Goal: Information Seeking & Learning: Compare options

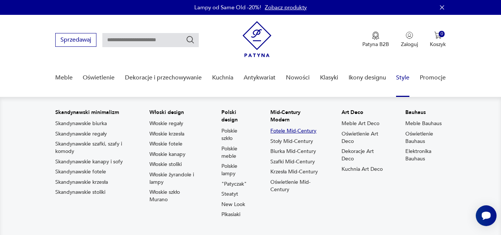
click at [310, 130] on link "Fotele Mid-Century" at bounding box center [293, 130] width 46 height 7
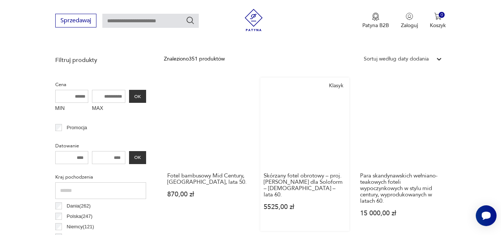
scroll to position [229, 0]
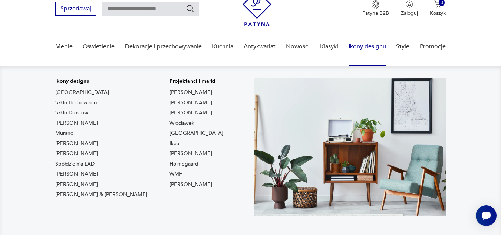
scroll to position [31, 0]
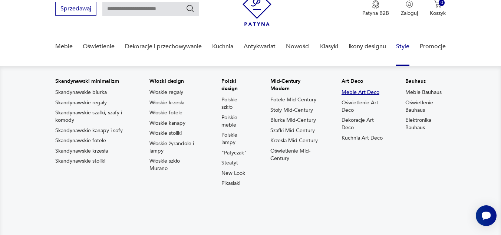
click at [376, 90] on link "Meble Art Deco" at bounding box center [360, 92] width 38 height 7
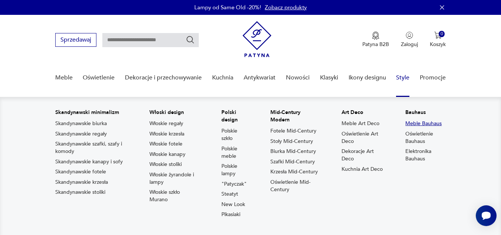
click at [434, 124] on link "Meble Bauhaus" at bounding box center [423, 123] width 36 height 7
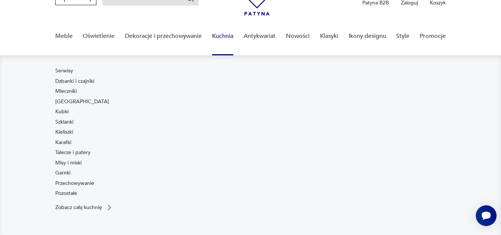
scroll to position [41, 0]
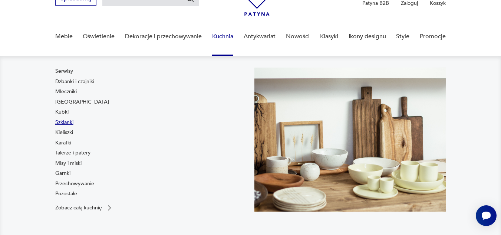
click at [69, 119] on link "Szklanki" at bounding box center [64, 122] width 18 height 7
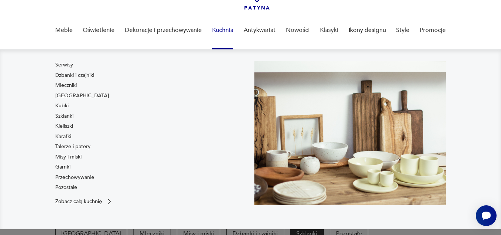
scroll to position [47, 0]
click at [57, 163] on link "Garnki" at bounding box center [62, 166] width 15 height 7
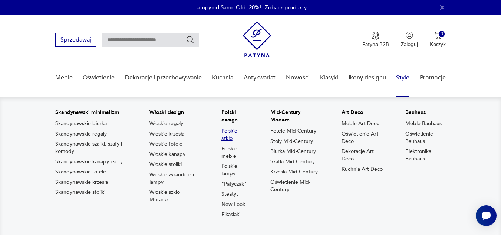
click at [234, 130] on link "Polskie szkło" at bounding box center [234, 134] width 27 height 15
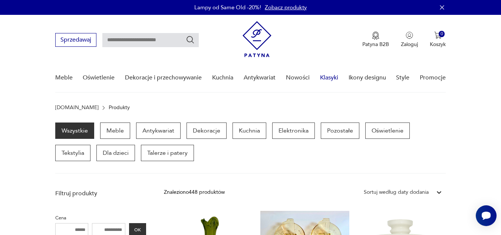
click at [328, 78] on link "Klasyki" at bounding box center [329, 77] width 18 height 29
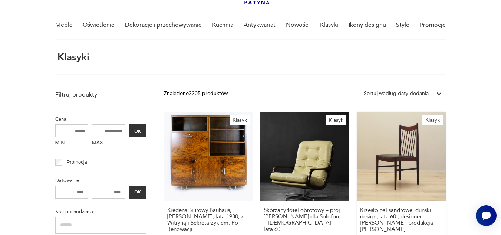
scroll to position [29, 0]
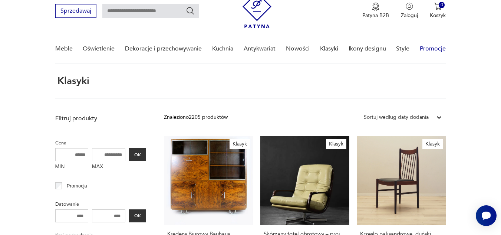
click at [424, 44] on link "Promocje" at bounding box center [433, 48] width 26 height 29
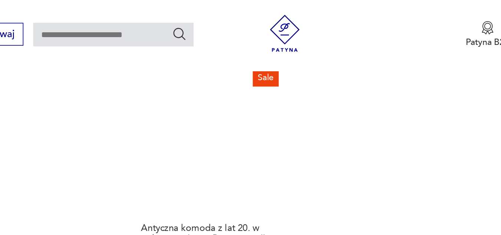
scroll to position [1023, 0]
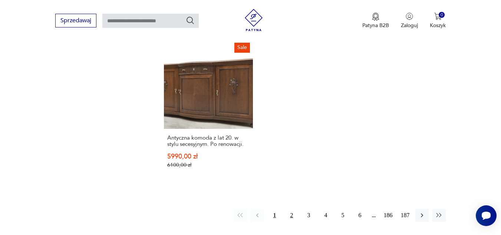
click at [289, 208] on button "2" at bounding box center [291, 214] width 13 height 13
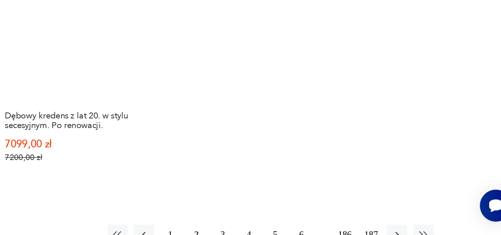
scroll to position [1019, 0]
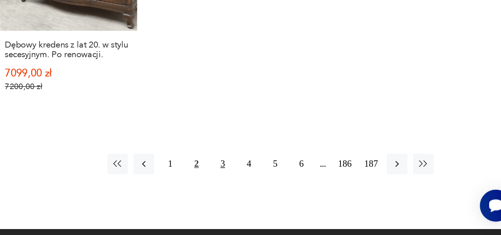
click at [308, 184] on button "3" at bounding box center [308, 188] width 13 height 13
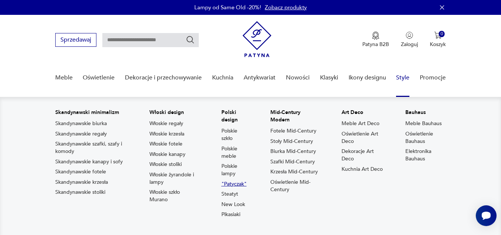
click at [239, 185] on link ""Patyczak"" at bounding box center [233, 183] width 25 height 7
click at [240, 215] on link "Pikasiaki" at bounding box center [230, 214] width 19 height 7
click at [238, 195] on link "Steatyt" at bounding box center [229, 193] width 17 height 7
click at [232, 152] on link "Polskie meble" at bounding box center [234, 152] width 27 height 15
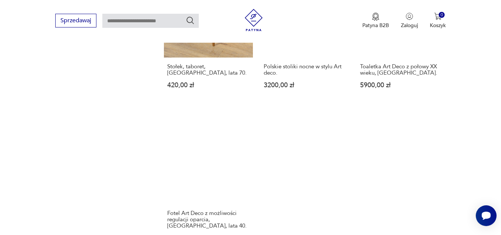
scroll to position [1148, 0]
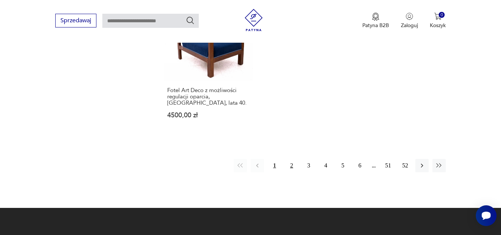
click at [289, 159] on button "2" at bounding box center [291, 165] width 13 height 13
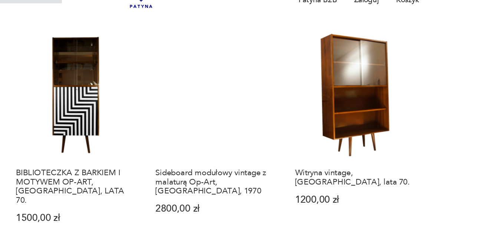
scroll to position [452, 0]
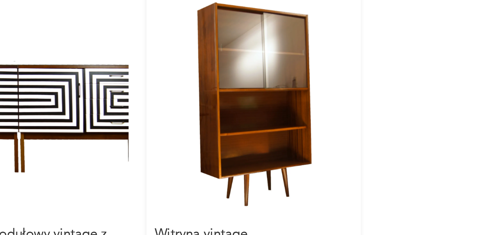
drag, startPoint x: 416, startPoint y: 98, endPoint x: 407, endPoint y: 100, distance: 9.5
click at [407, 100] on link "Witryna vintage, [GEOGRAPHIC_DATA], lata 70. 1200,00 zł" at bounding box center [401, 120] width 89 height 147
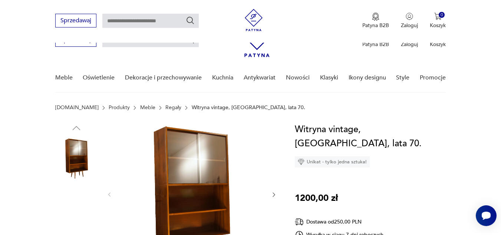
scroll to position [113, 0]
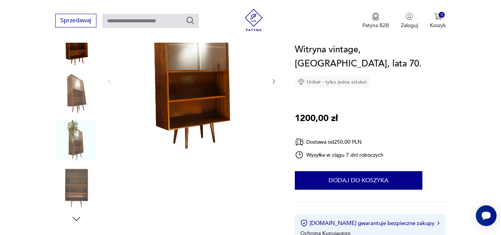
click at [74, 138] on img at bounding box center [76, 140] width 42 height 42
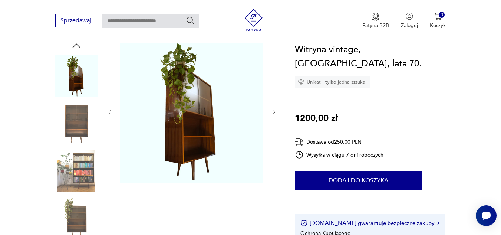
scroll to position [69, 0]
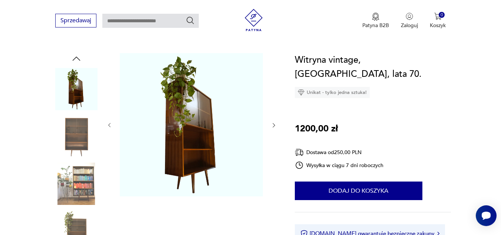
click at [90, 201] on img at bounding box center [76, 183] width 42 height 42
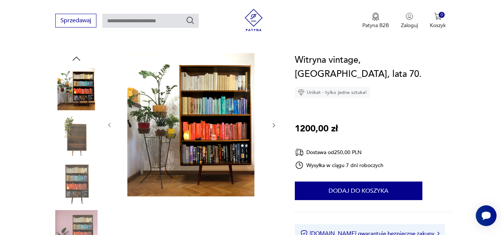
click at [73, 216] on img at bounding box center [76, 231] width 42 height 42
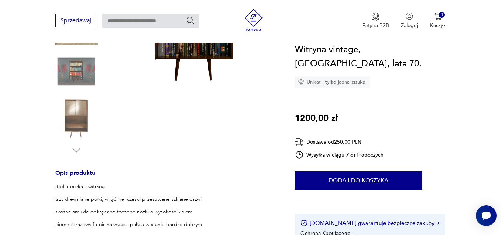
scroll to position [182, 0]
click at [76, 132] on img at bounding box center [76, 118] width 42 height 42
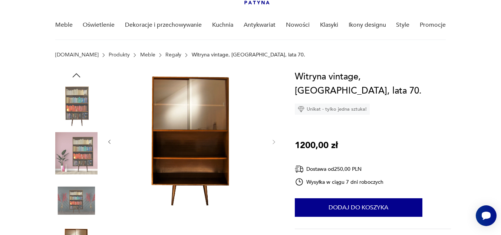
scroll to position [52, 0]
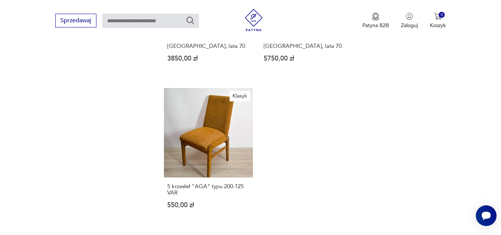
scroll to position [1042, 0]
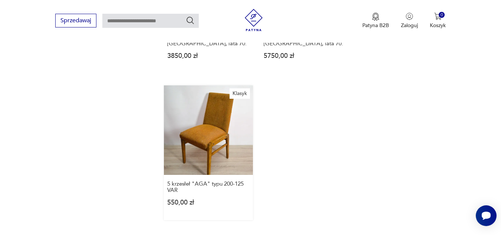
click at [239, 116] on link "Klasyk 5 krzesłeł "AGA" typu 200-125 VAR 550,00 zł" at bounding box center [208, 152] width 89 height 134
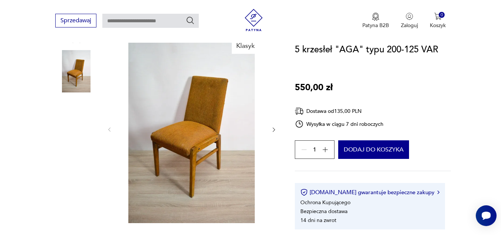
scroll to position [88, 0]
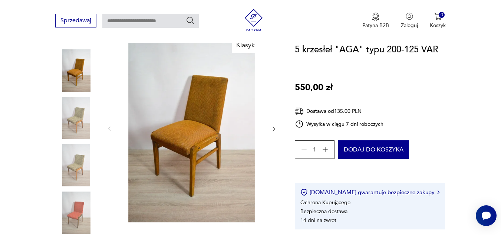
click at [67, 116] on img at bounding box center [76, 118] width 42 height 42
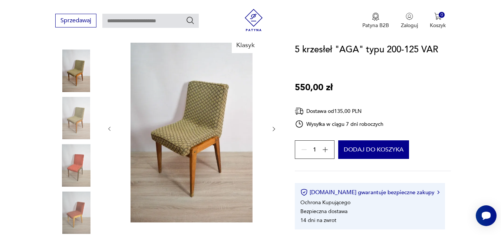
click at [76, 138] on img at bounding box center [76, 118] width 42 height 42
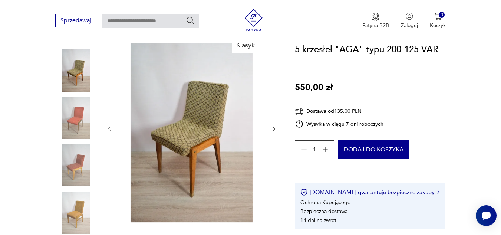
click at [85, 159] on img at bounding box center [76, 165] width 42 height 42
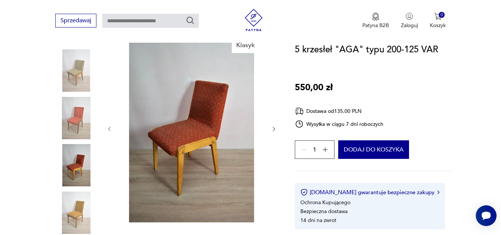
click at [73, 214] on img at bounding box center [76, 212] width 42 height 42
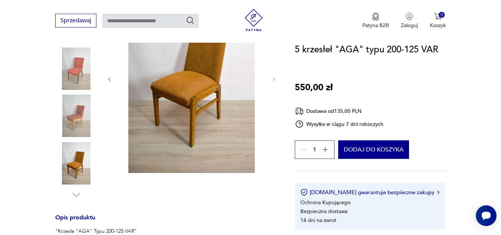
scroll to position [0, 0]
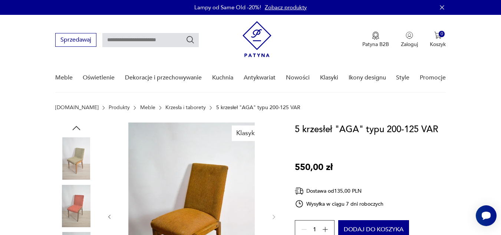
click at [70, 173] on img at bounding box center [76, 158] width 42 height 42
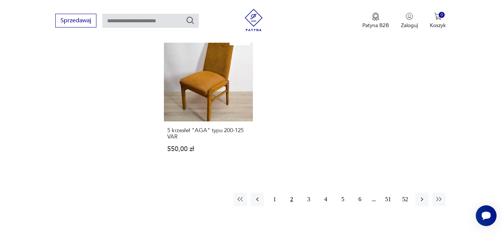
scroll to position [1096, 0]
click at [306, 192] on button "3" at bounding box center [308, 198] width 13 height 13
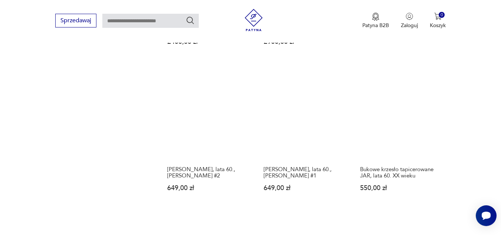
scroll to position [876, 0]
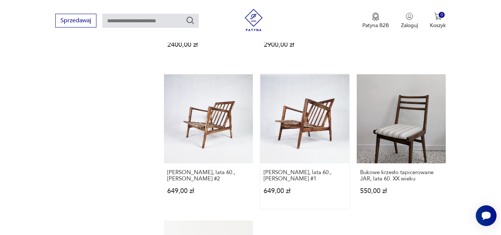
click at [313, 131] on link "[PERSON_NAME], lata 60., [PERSON_NAME] #1 649,00 zł" at bounding box center [304, 141] width 89 height 134
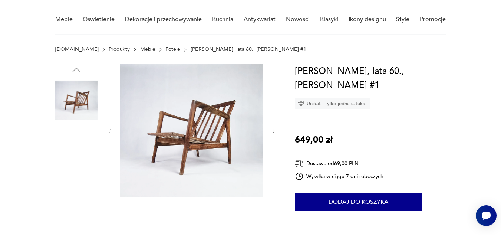
scroll to position [59, 0]
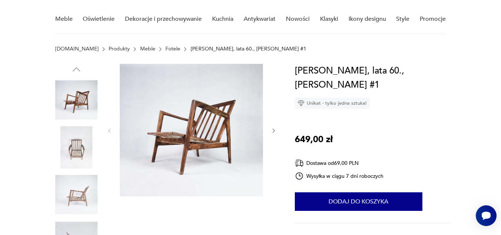
click at [85, 143] on img at bounding box center [76, 147] width 42 height 42
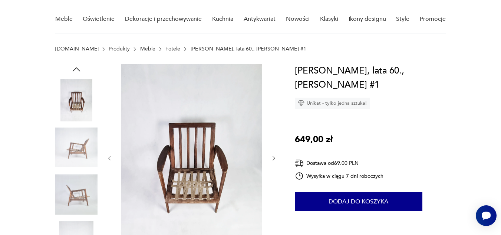
click at [85, 163] on img at bounding box center [76, 147] width 42 height 42
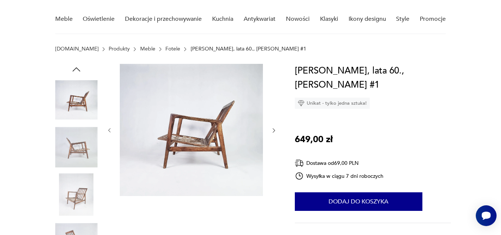
click at [82, 185] on img at bounding box center [76, 194] width 42 height 42
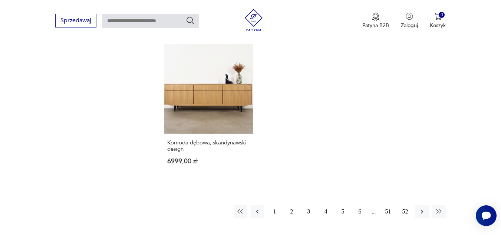
scroll to position [1051, 0]
click at [322, 205] on button "4" at bounding box center [325, 211] width 13 height 13
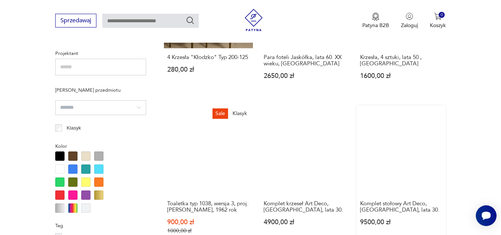
scroll to position [528, 0]
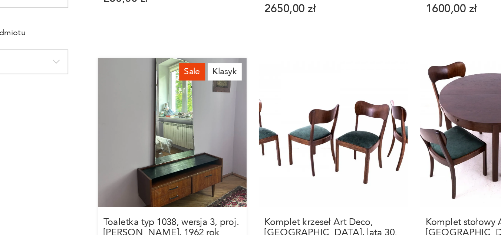
click at [238, 171] on link "Sale Klasyk Toaletka typ 1038, wersja 3, proj. [PERSON_NAME], 1962 rok 900,00 z…" at bounding box center [208, 175] width 89 height 143
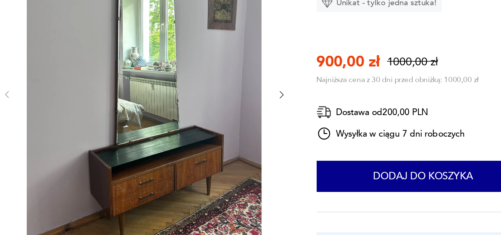
scroll to position [66, 0]
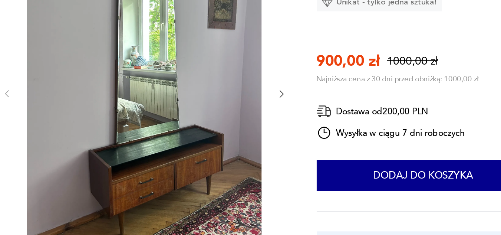
click at [273, 149] on icon "button" at bounding box center [274, 150] width 6 height 6
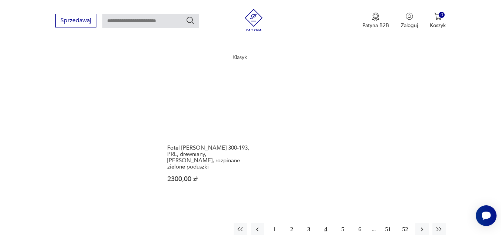
scroll to position [1045, 0]
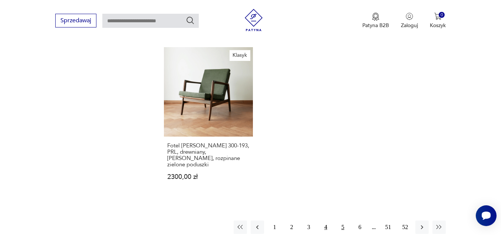
click at [339, 220] on button "5" at bounding box center [342, 226] width 13 height 13
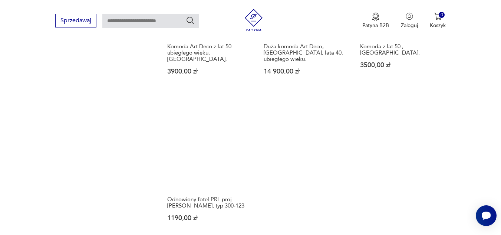
scroll to position [993, 0]
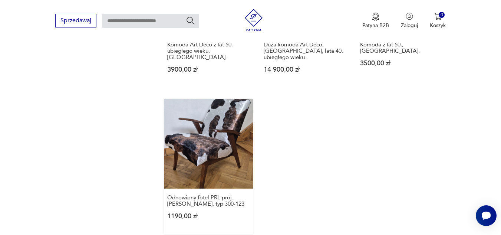
click at [190, 144] on link "Odnowiony fotel PRL proj. [PERSON_NAME], typ 300-123 1190,00 zł" at bounding box center [208, 166] width 89 height 134
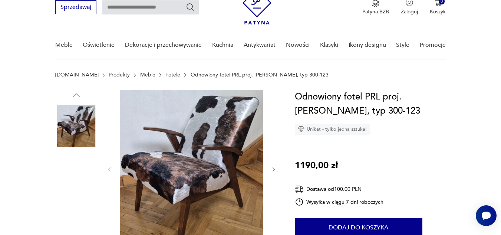
scroll to position [33, 0]
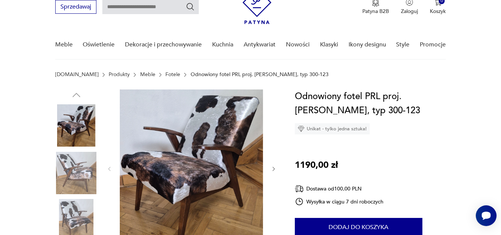
click at [89, 159] on img at bounding box center [76, 173] width 42 height 42
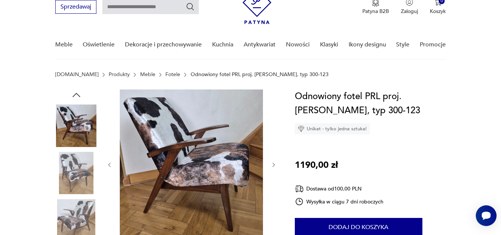
click at [91, 193] on img at bounding box center [76, 173] width 42 height 42
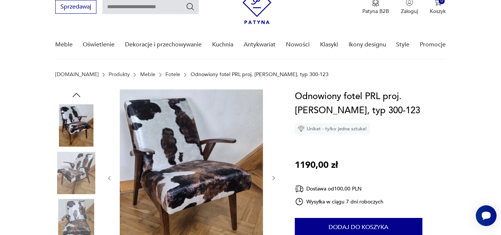
click at [99, 212] on div at bounding box center [166, 196] width 222 height 215
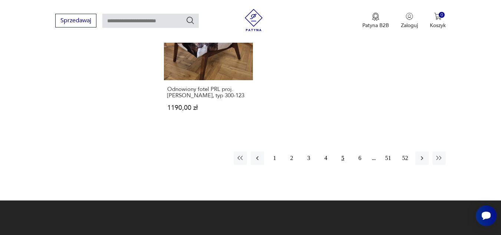
scroll to position [1101, 0]
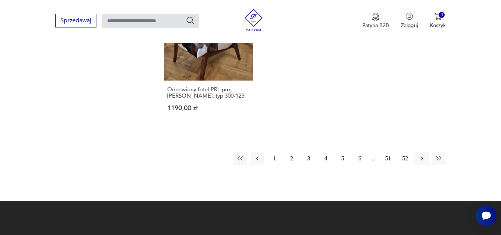
click at [356, 152] on button "6" at bounding box center [359, 158] width 13 height 13
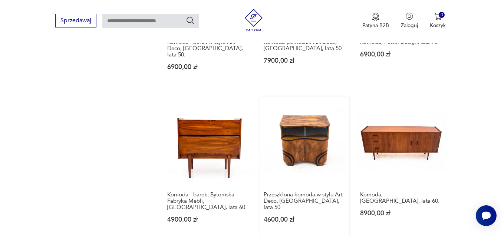
scroll to position [847, 0]
